Goal: Information Seeking & Learning: Check status

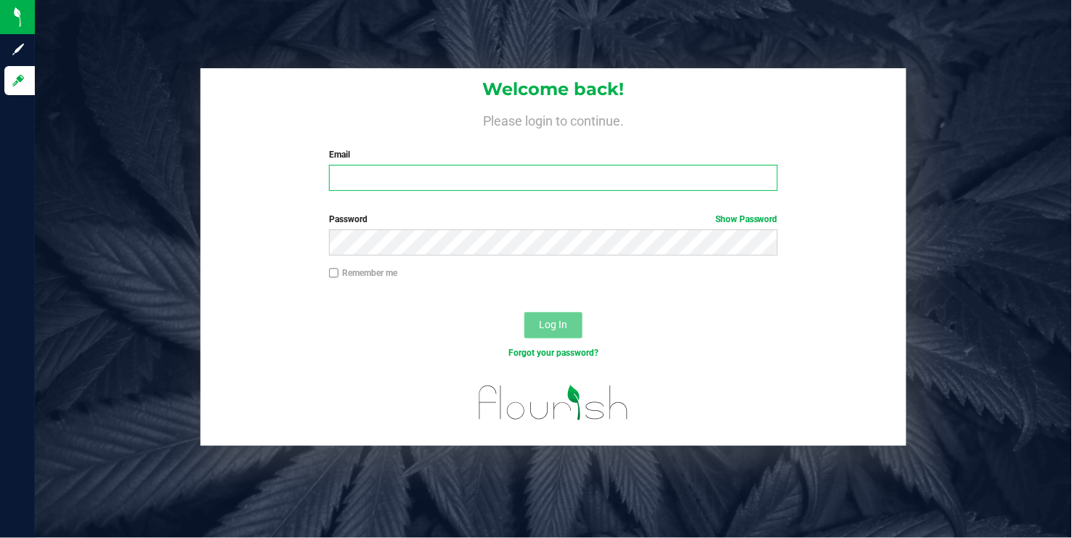
type input "[EMAIL_ADDRESS][DOMAIN_NAME]"
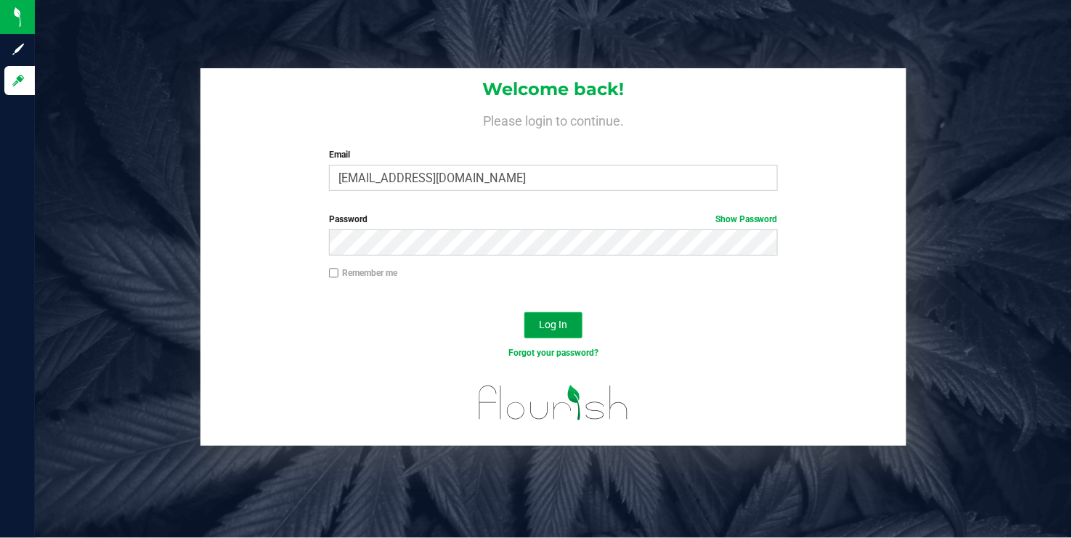
click at [553, 322] on span "Log In" at bounding box center [553, 325] width 28 height 12
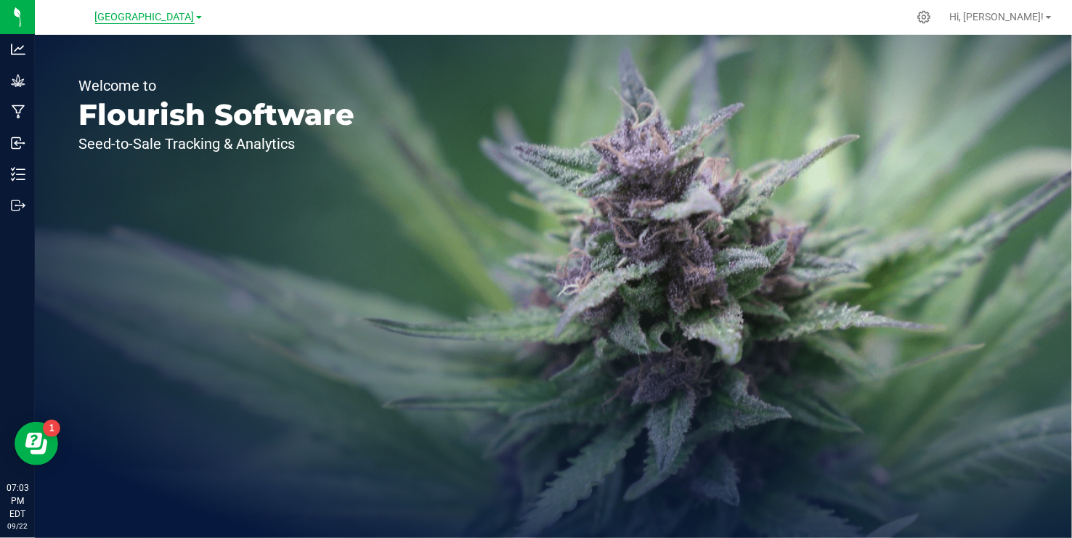
click at [193, 15] on span "Township Valley Farm" at bounding box center [144, 17] width 99 height 13
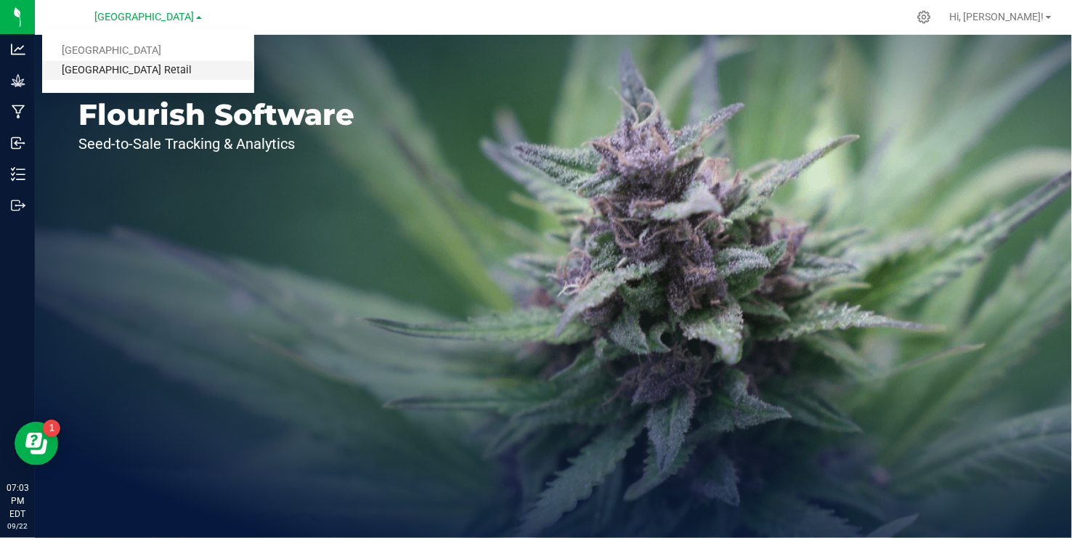
click at [152, 68] on link "[GEOGRAPHIC_DATA] Retail" at bounding box center [148, 71] width 212 height 20
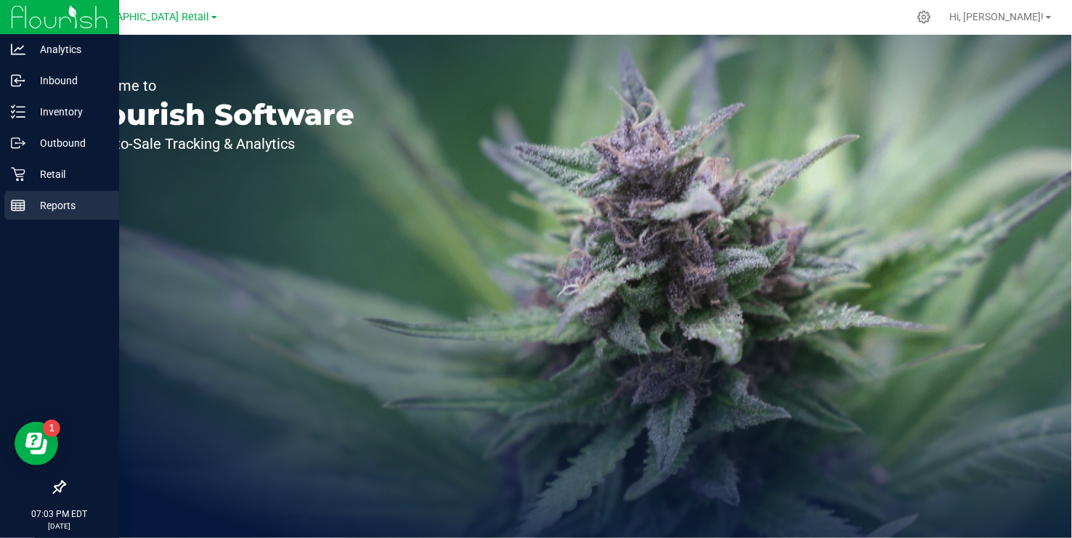
click at [12, 209] on rect at bounding box center [18, 205] width 13 height 10
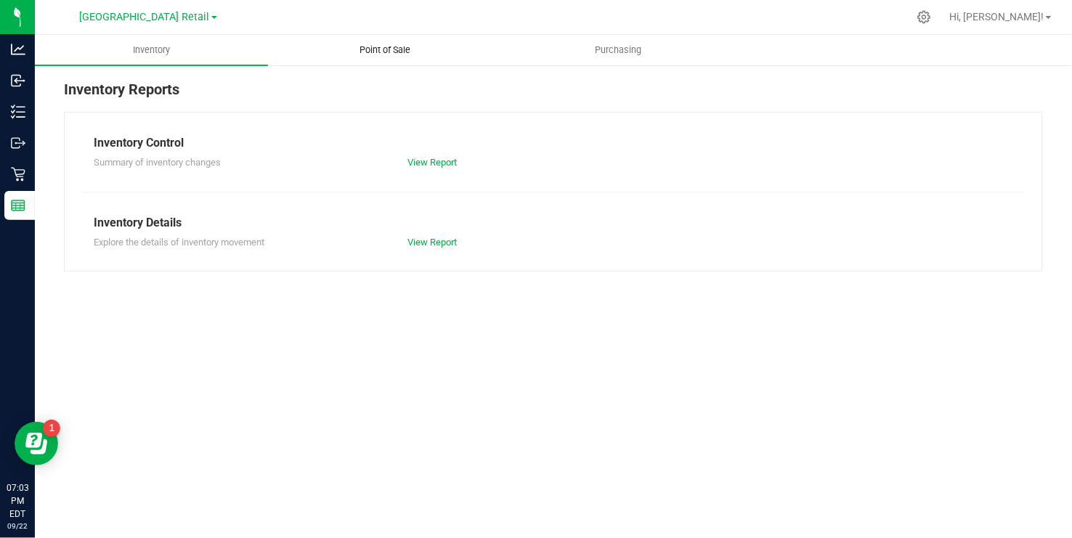
click at [370, 50] on span "Point of Sale" at bounding box center [385, 50] width 90 height 13
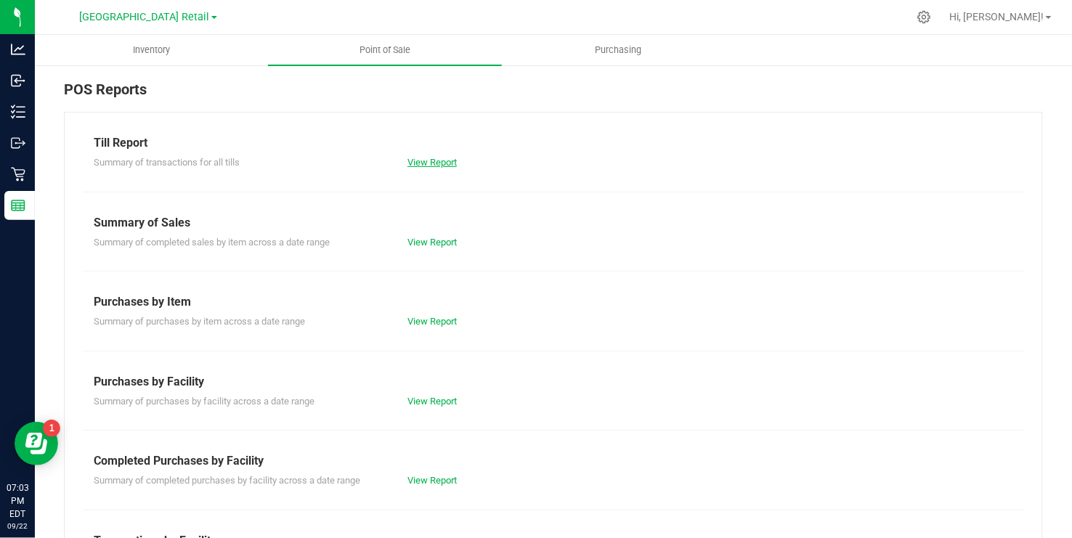
click at [433, 164] on link "View Report" at bounding box center [431, 162] width 49 height 11
